Goal: Task Accomplishment & Management: Use online tool/utility

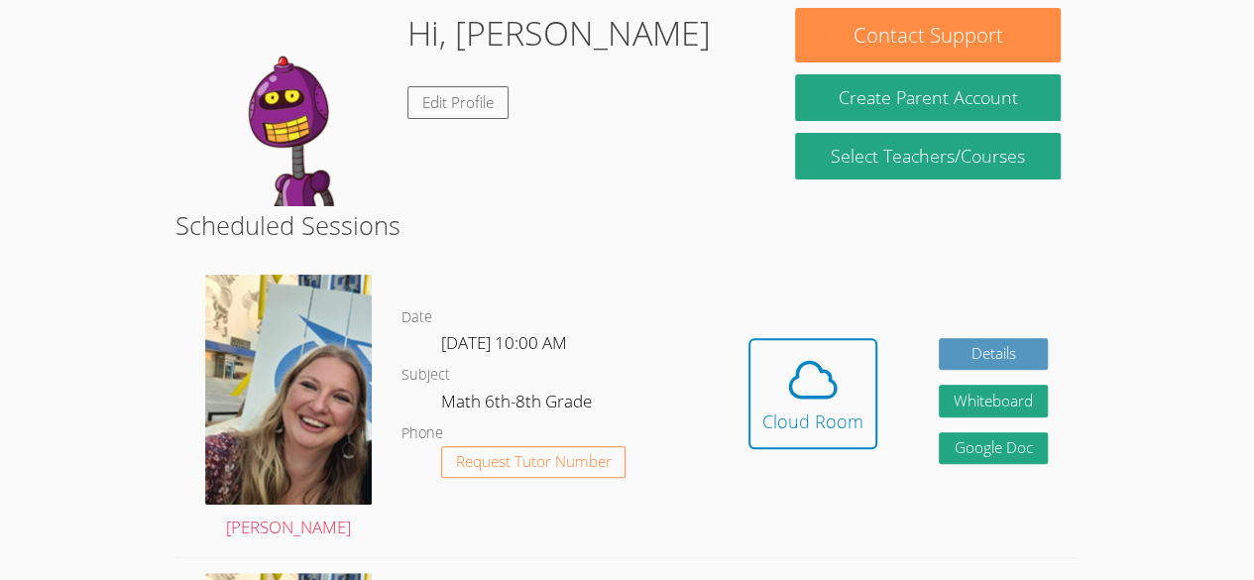
scroll to position [180, 0]
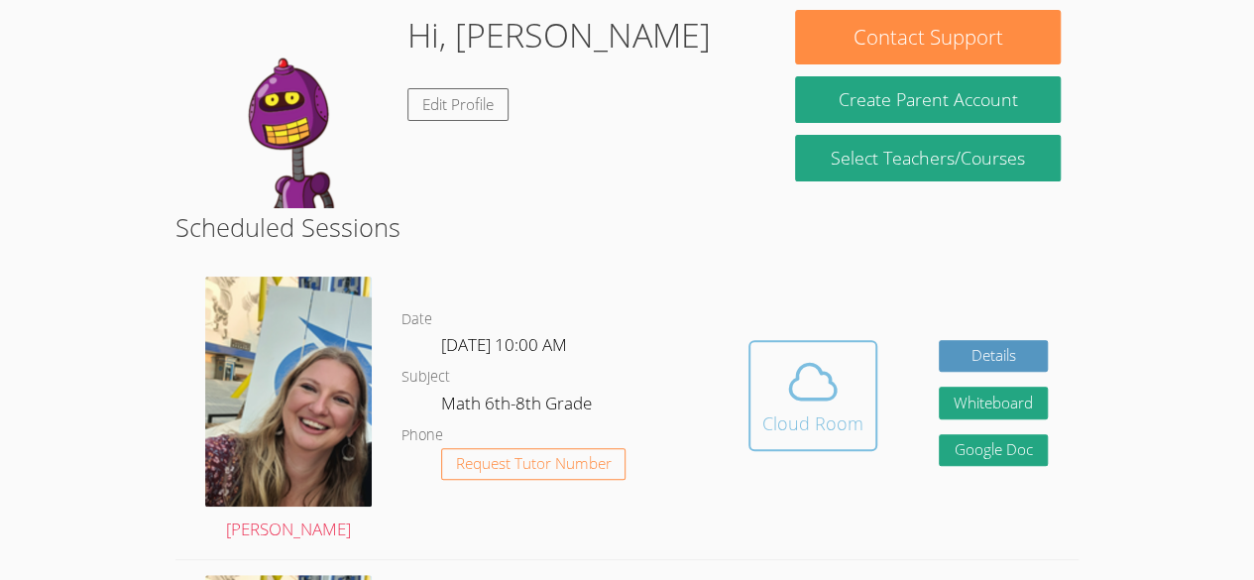
click at [831, 424] on div "Cloud Room" at bounding box center [812, 424] width 101 height 28
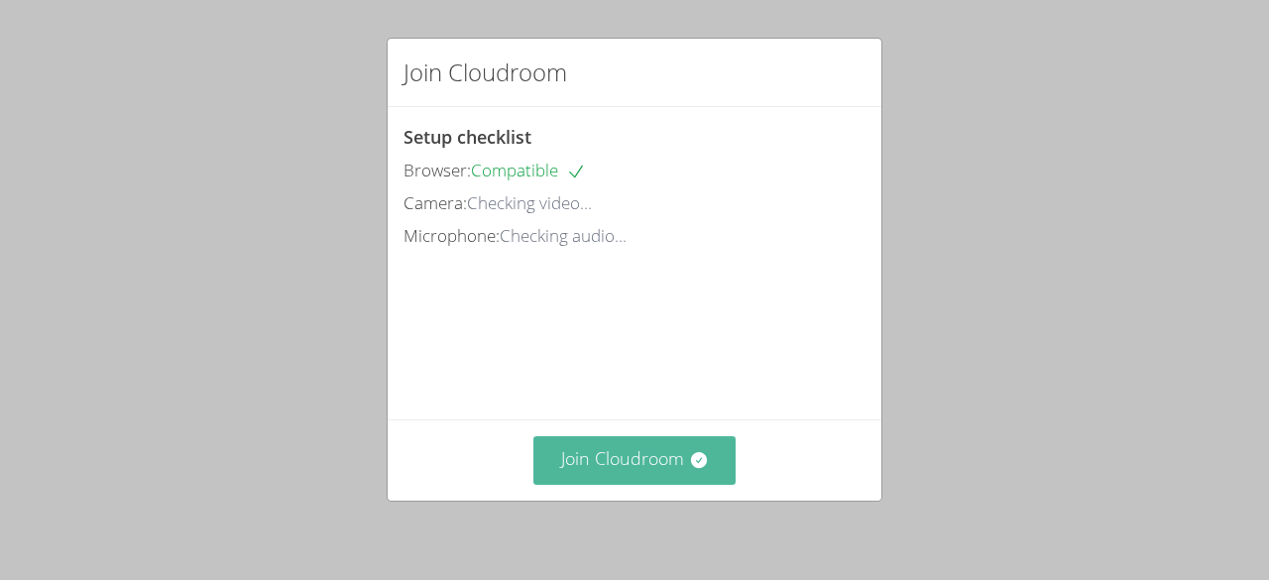
click at [652, 478] on button "Join Cloudroom" at bounding box center [634, 460] width 203 height 49
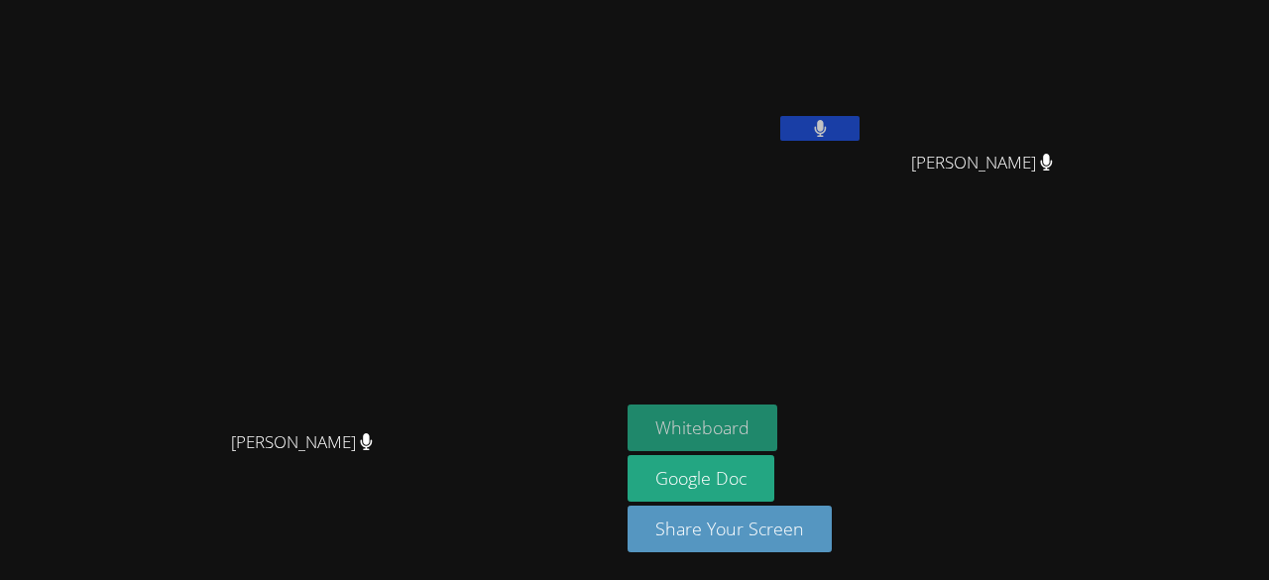
click at [777, 438] on button "Whiteboard" at bounding box center [703, 428] width 150 height 47
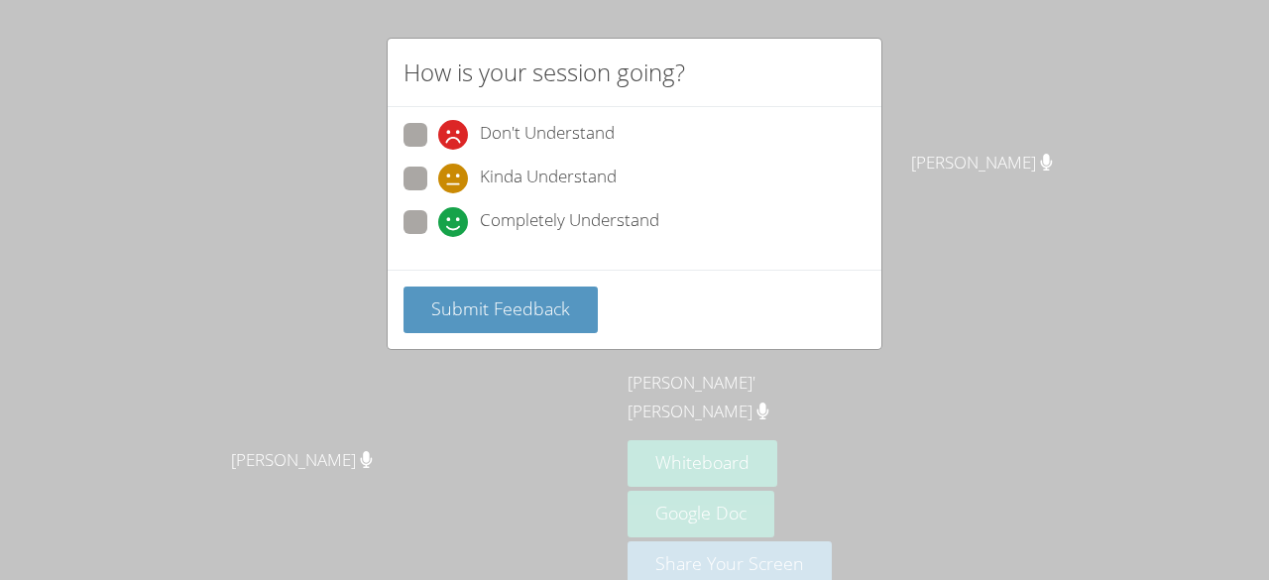
click at [503, 222] on span "Completely Understand" at bounding box center [569, 222] width 179 height 30
click at [455, 222] on input "Completely Understand" at bounding box center [446, 218] width 17 height 17
radio input "true"
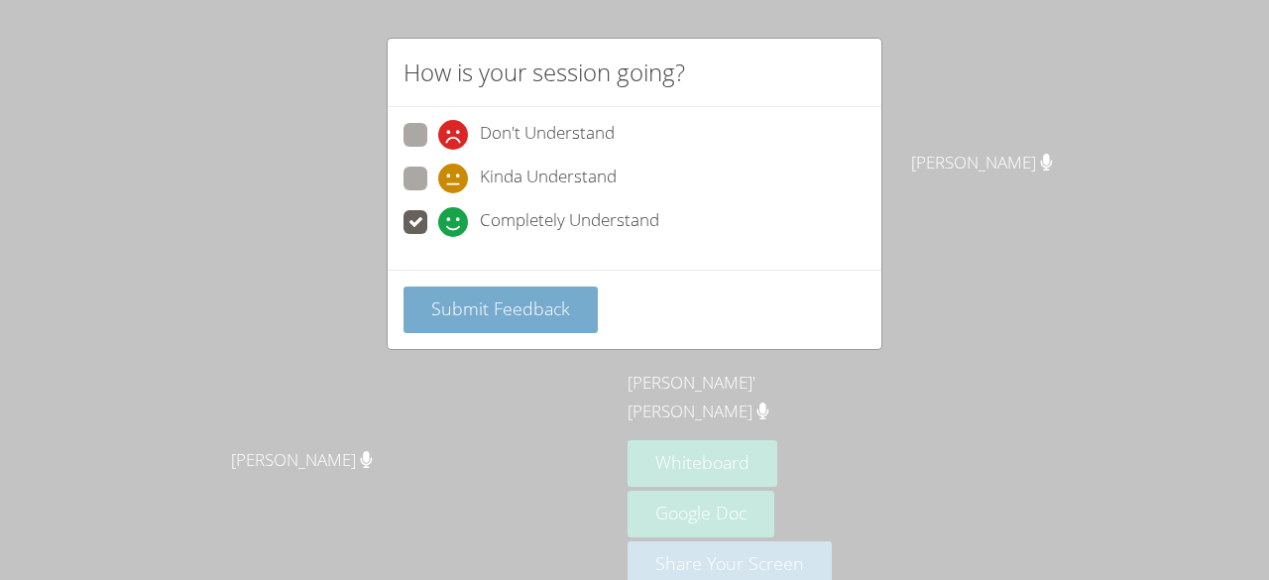
click at [521, 318] on button "Submit Feedback" at bounding box center [501, 310] width 194 height 47
